Goal: Information Seeking & Learning: Learn about a topic

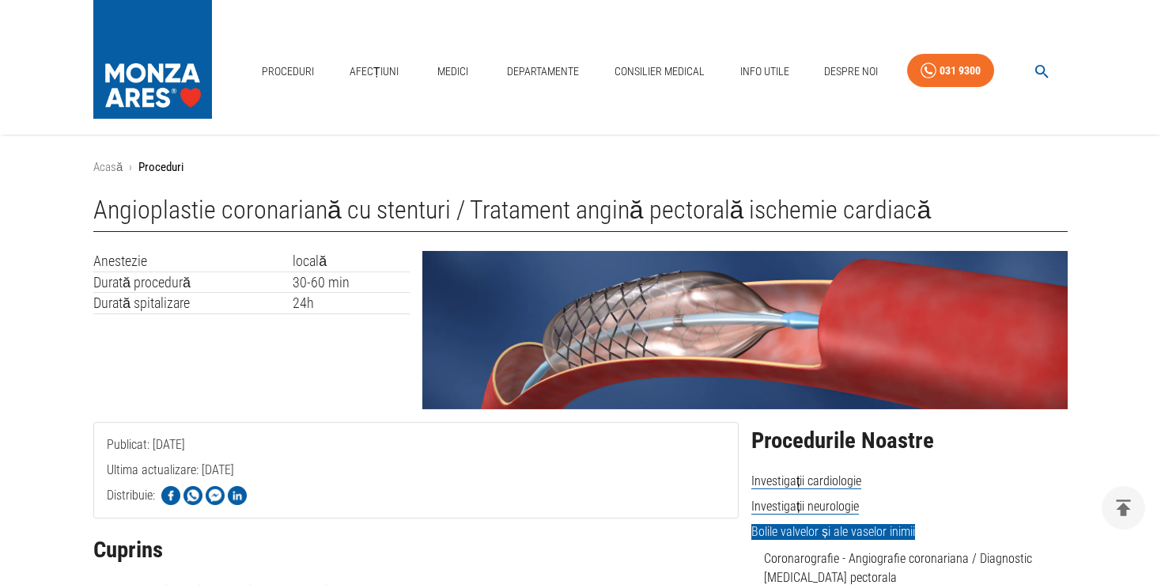
scroll to position [4928, 0]
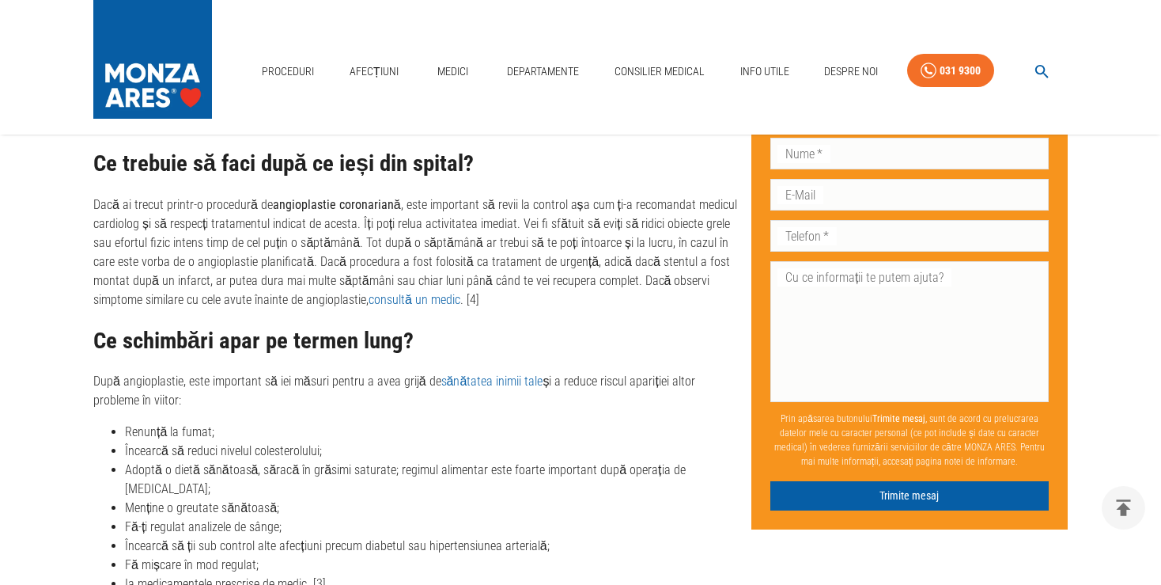
drag, startPoint x: 125, startPoint y: 495, endPoint x: 287, endPoint y: 542, distance: 168.8
click at [287, 542] on ul "Renunță la fumat; Încearcă să reduci nivelul colesterolului; Adoptă o dietă săn…" at bounding box center [416, 507] width 646 height 171
click at [339, 555] on li "Fă mișcare în mod regulat;" at bounding box center [432, 564] width 614 height 19
drag, startPoint x: 128, startPoint y: 552, endPoint x: 290, endPoint y: 547, distance: 161.5
click at [290, 574] on li "Ia medicamentele prescrise de medic. [3]" at bounding box center [432, 583] width 614 height 19
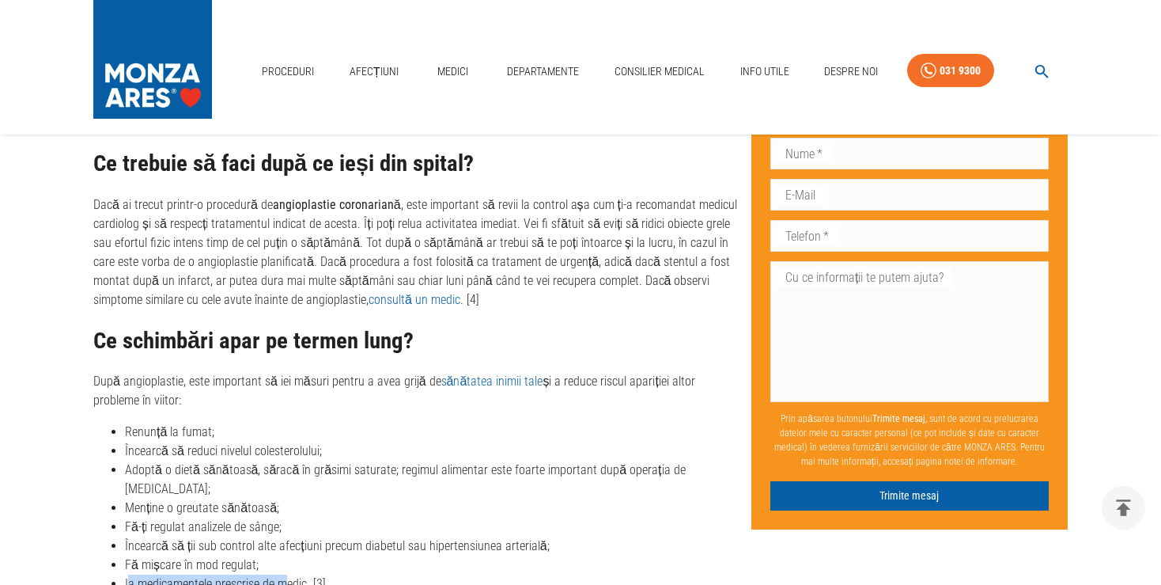
drag, startPoint x: 331, startPoint y: 442, endPoint x: 226, endPoint y: 436, distance: 104.6
click at [226, 441] on li "Încearcă să reduci nivelul colesterolului;" at bounding box center [432, 450] width 614 height 19
drag, startPoint x: 191, startPoint y: 363, endPoint x: 287, endPoint y: 369, distance: 95.9
click at [287, 372] on p "După angioplastie, este important să iei măsuri pentru a avea grijă de sănătate…" at bounding box center [416, 391] width 646 height 38
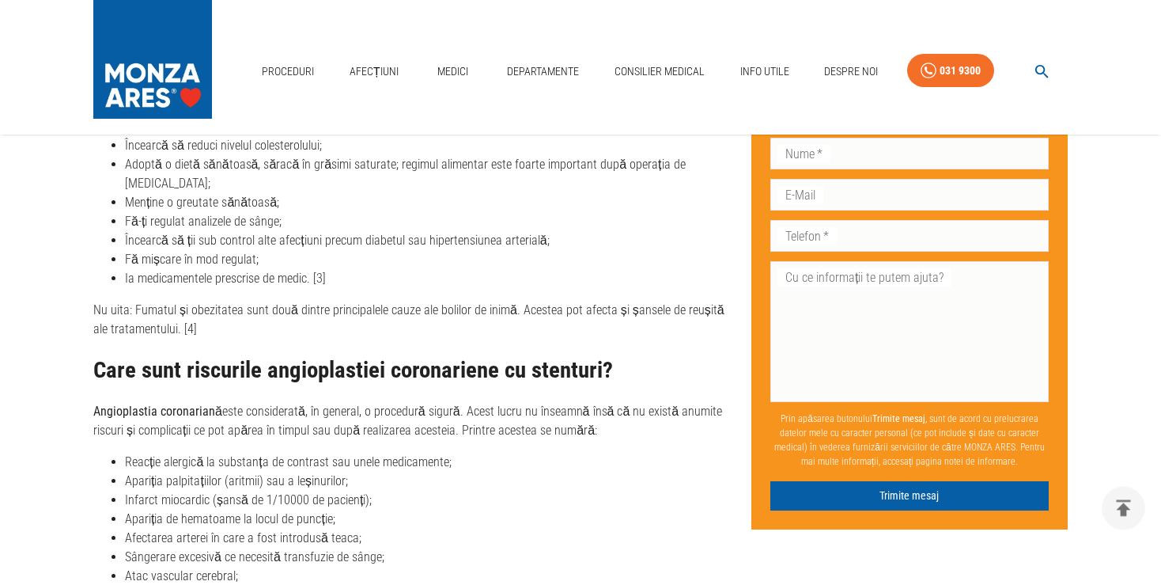
scroll to position [5262, 0]
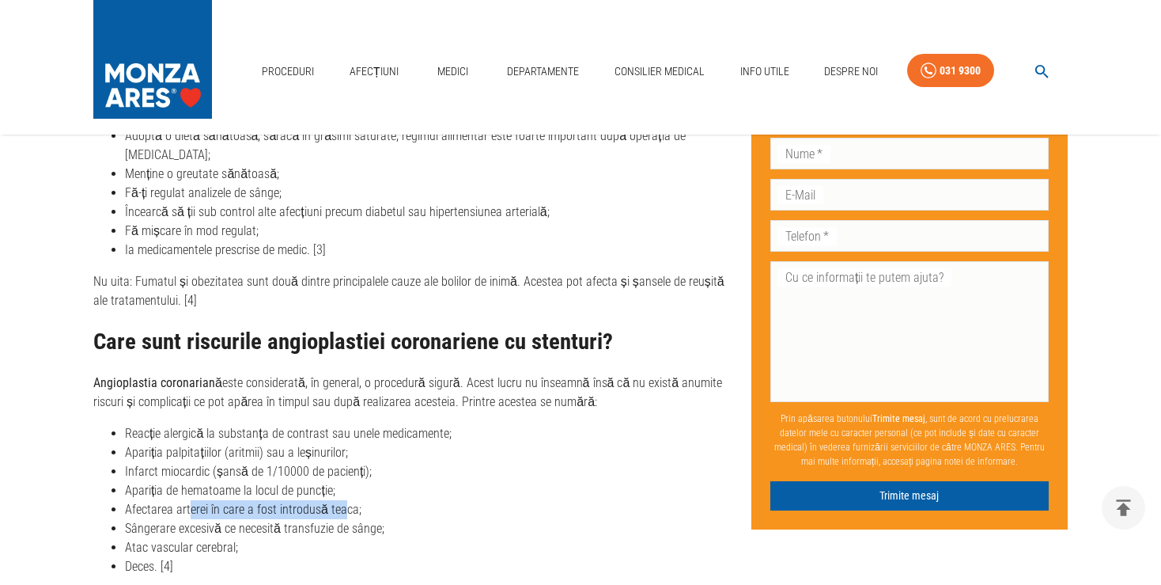
drag, startPoint x: 191, startPoint y: 480, endPoint x: 342, endPoint y: 486, distance: 151.2
click at [343, 500] on li "Afectarea arterei în care a fost introdusă teaca;" at bounding box center [432, 509] width 614 height 19
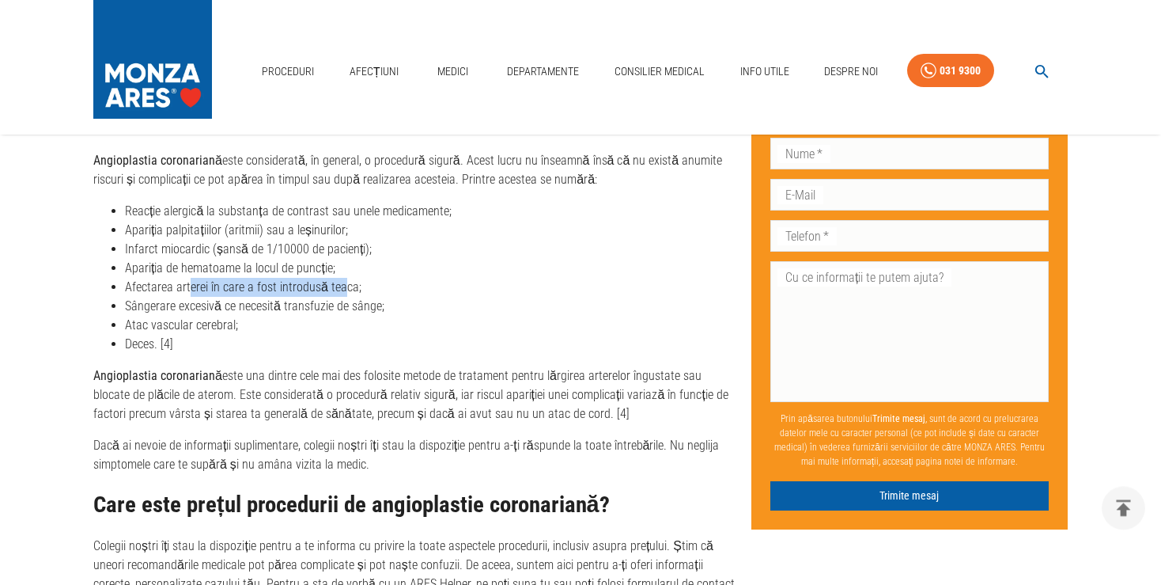
scroll to position [5513, 0]
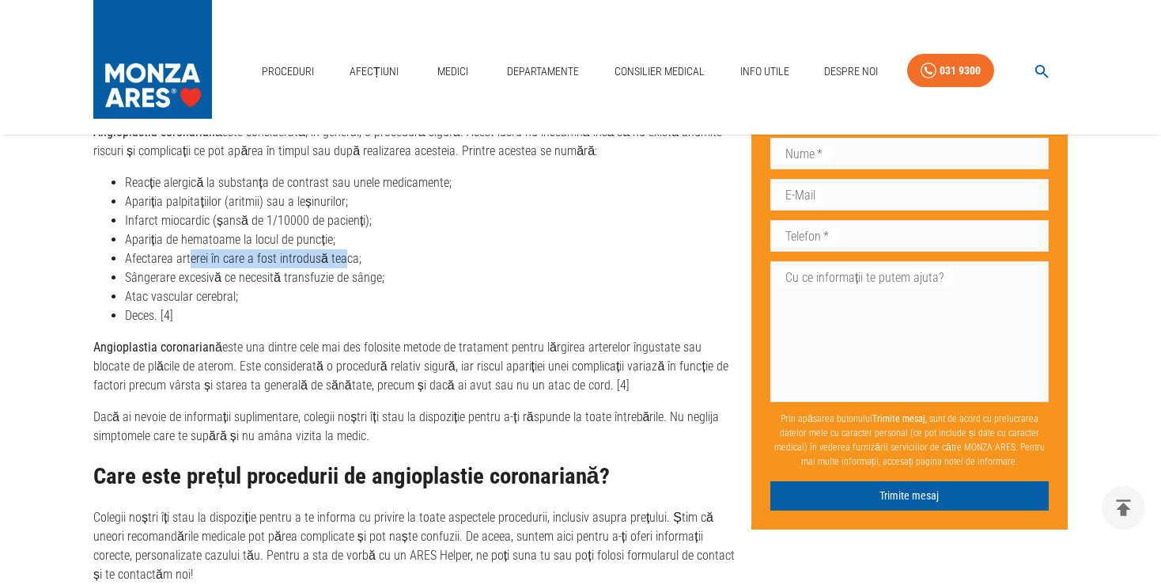
drag, startPoint x: 177, startPoint y: 358, endPoint x: 610, endPoint y: 355, distance: 432.7
click at [610, 355] on p "Angioplastia coronariană este una dintre cele mai des folosite metode de tratam…" at bounding box center [416, 366] width 646 height 57
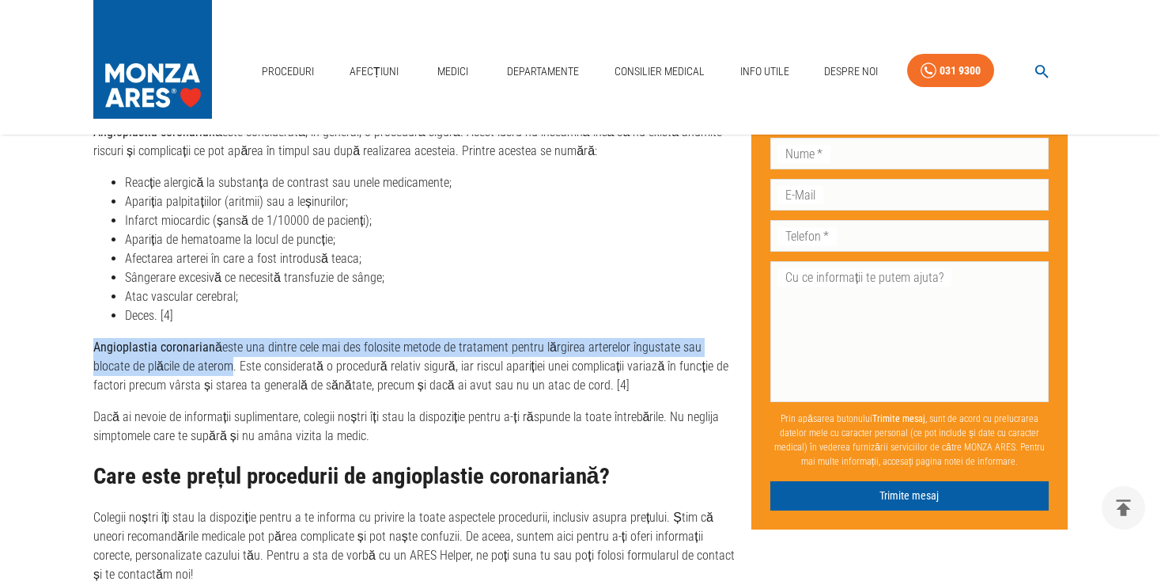
drag, startPoint x: 191, startPoint y: 332, endPoint x: 93, endPoint y: 310, distance: 100.6
click at [93, 338] on p "Angioplastia coronariană este una dintre cele mai des folosite metode de tratam…" at bounding box center [416, 366] width 646 height 57
click at [388, 338] on p "Angioplastia coronariană este una dintre cele mai des folosite metode de tratam…" at bounding box center [416, 366] width 646 height 57
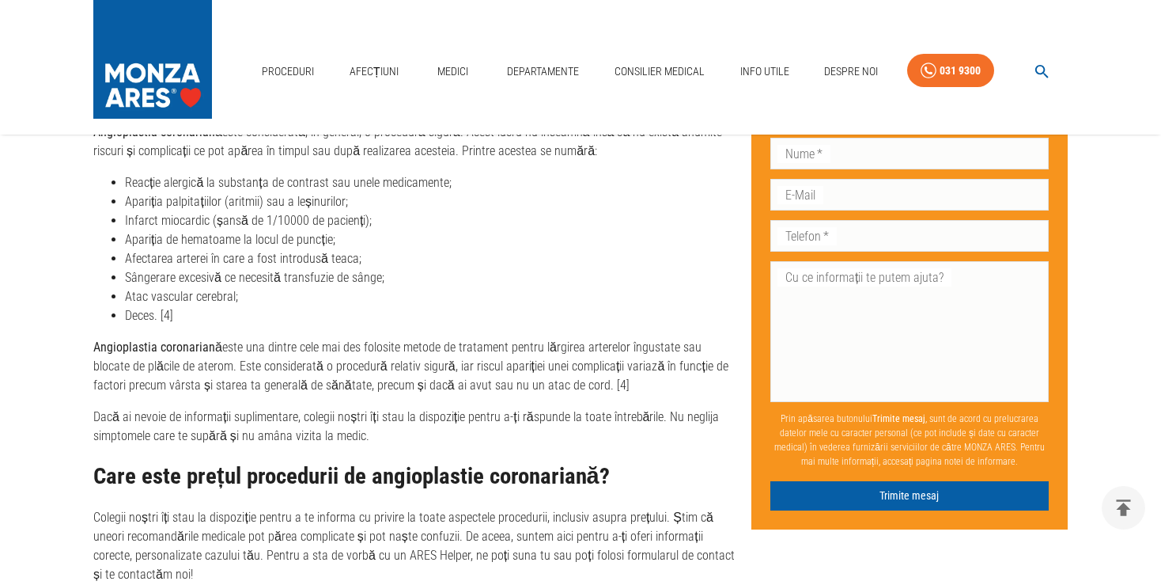
drag, startPoint x: 203, startPoint y: 340, endPoint x: 684, endPoint y: 362, distance: 482.3
click at [684, 362] on p "Angioplastia coronariană este una dintre cele mai des folosite metode de tratam…" at bounding box center [416, 366] width 646 height 57
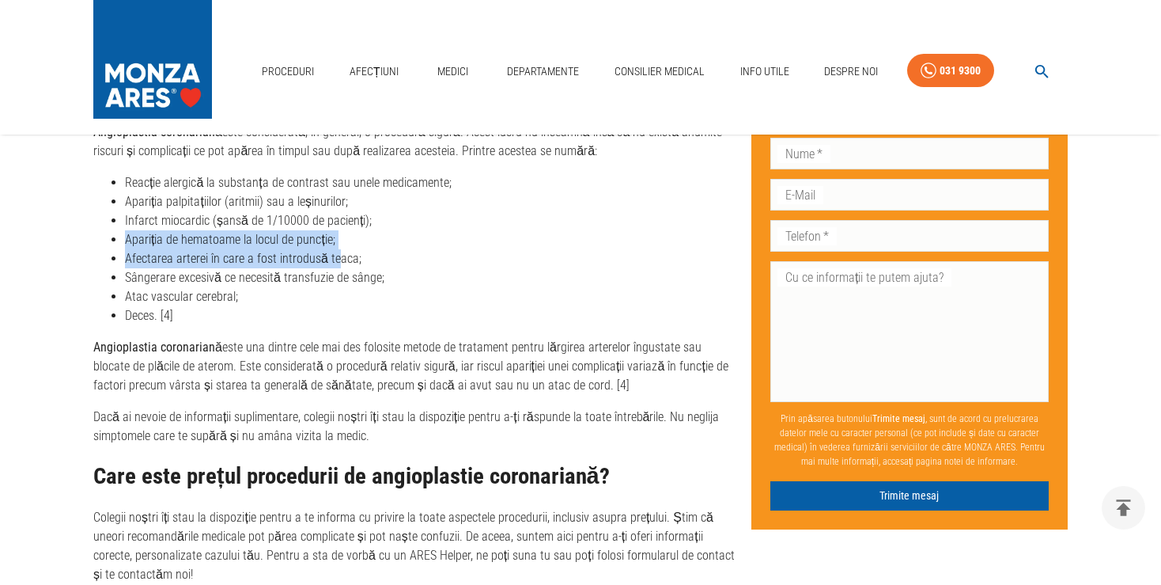
drag, startPoint x: 127, startPoint y: 210, endPoint x: 333, endPoint y: 224, distance: 207.0
click at [333, 224] on ul "Reacție alergică la substanța de contrast sau unele medicamente; Apariția palpi…" at bounding box center [416, 249] width 646 height 152
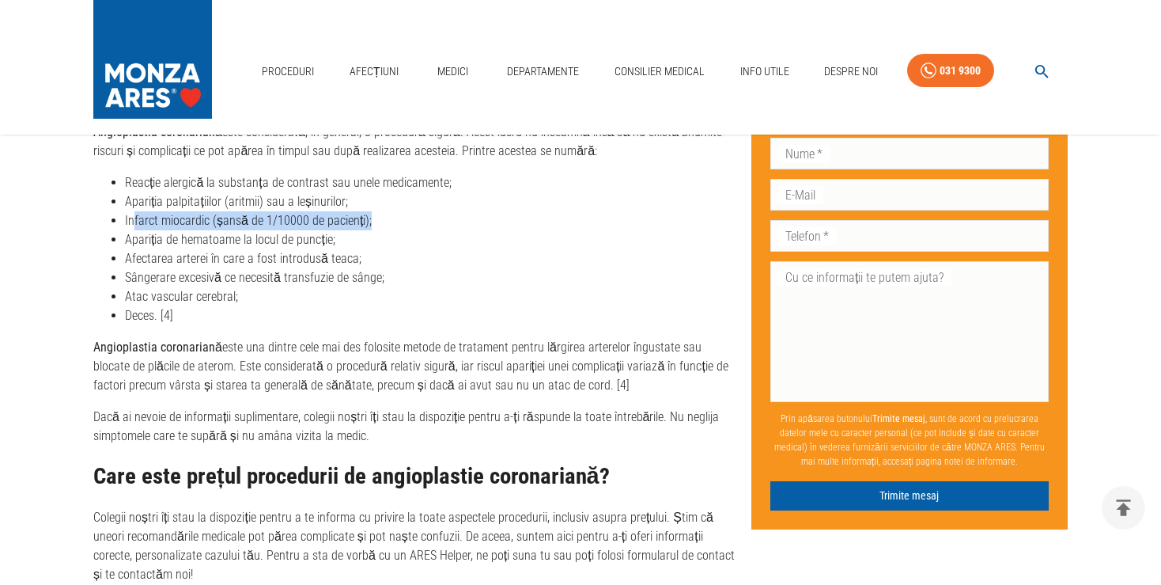
drag, startPoint x: 134, startPoint y: 190, endPoint x: 399, endPoint y: 187, distance: 265.0
click at [399, 211] on li "Infarct miocardic (șansă de 1/10000 de pacienți);" at bounding box center [432, 220] width 614 height 19
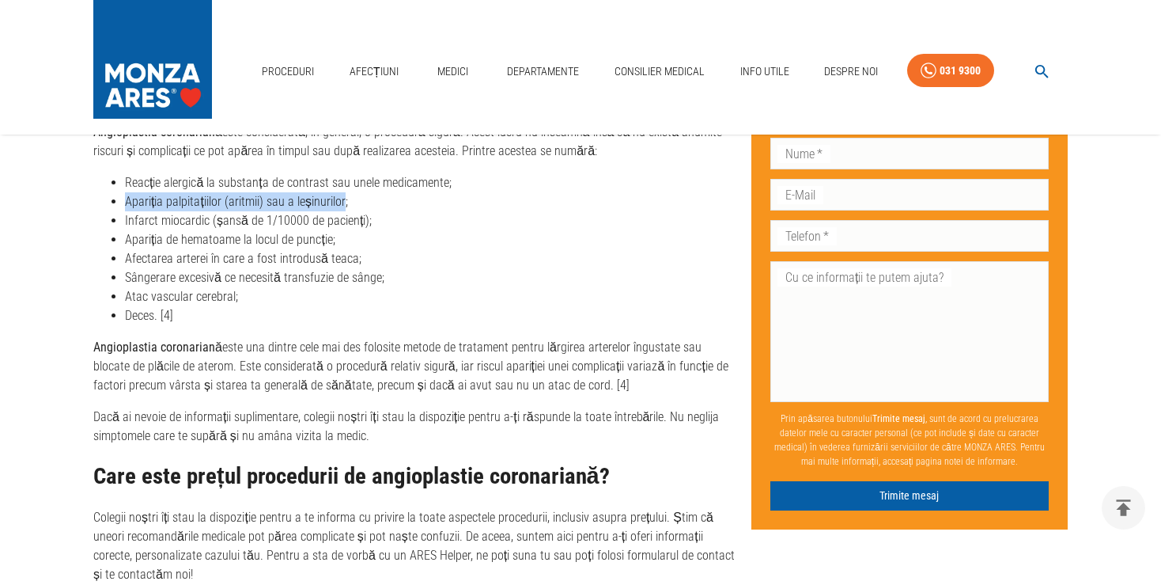
drag, startPoint x: 339, startPoint y: 170, endPoint x: 122, endPoint y: 177, distance: 216.9
click at [125, 192] on li "Apariția palpitațiilor (aritmii) sau a leșinurilor;" at bounding box center [432, 201] width 614 height 19
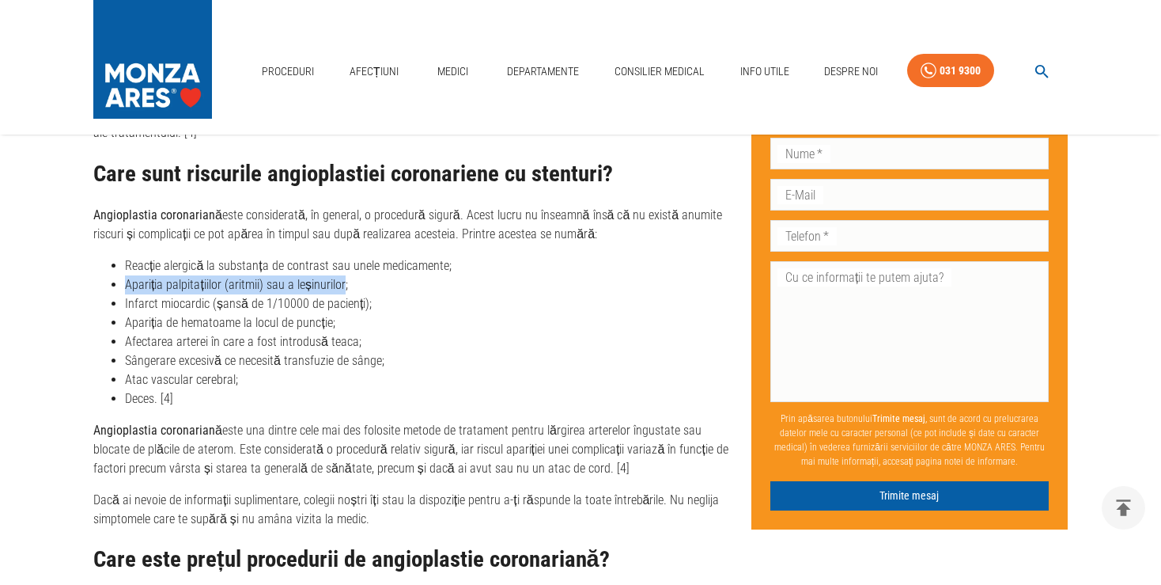
scroll to position [5430, 0]
drag, startPoint x: 125, startPoint y: 233, endPoint x: 283, endPoint y: 233, distance: 158.2
click at [283, 256] on li "Reacție alergică la substanța de contrast sau unele medicamente;" at bounding box center [432, 265] width 614 height 19
click at [441, 256] on li "Reacție alergică la substanța de contrast sau unele medicamente;" at bounding box center [432, 265] width 614 height 19
drag, startPoint x: 125, startPoint y: 331, endPoint x: 385, endPoint y: 337, distance: 260.3
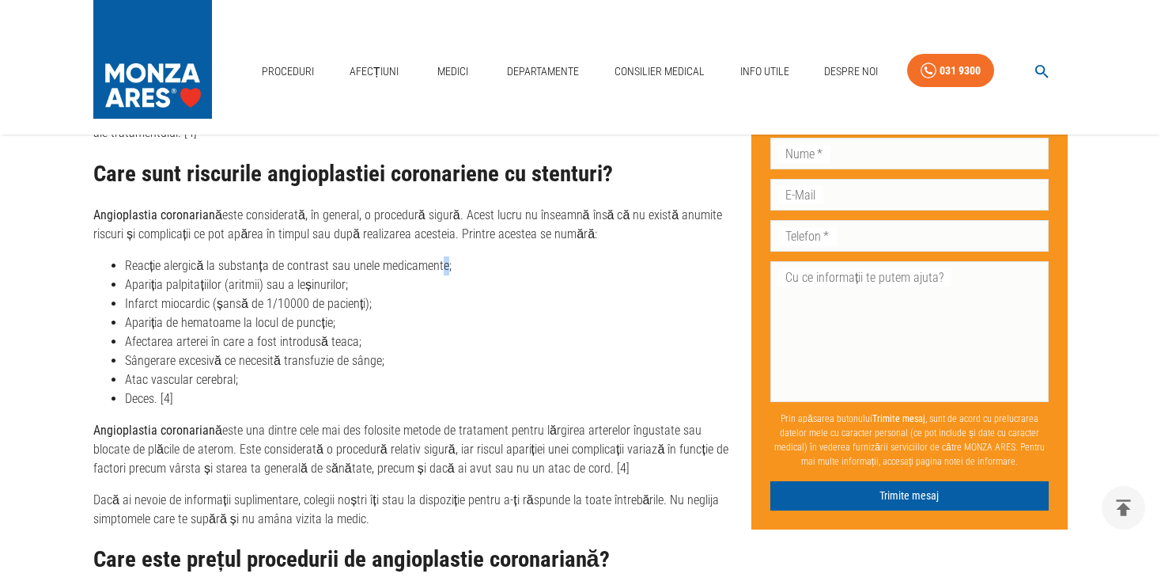
click at [385, 351] on li "Sângerare excesivă ce necesită transfuzie de sânge;" at bounding box center [432, 360] width 614 height 19
drag, startPoint x: 236, startPoint y: 349, endPoint x: 119, endPoint y: 352, distance: 117.1
click at [125, 370] on li "Atac vascular cerebral;" at bounding box center [432, 379] width 614 height 19
drag, startPoint x: 127, startPoint y: 368, endPoint x: 196, endPoint y: 378, distance: 70.4
click at [196, 389] on li "Deces. [4]" at bounding box center [432, 398] width 614 height 19
